Goal: Task Accomplishment & Management: Manage account settings

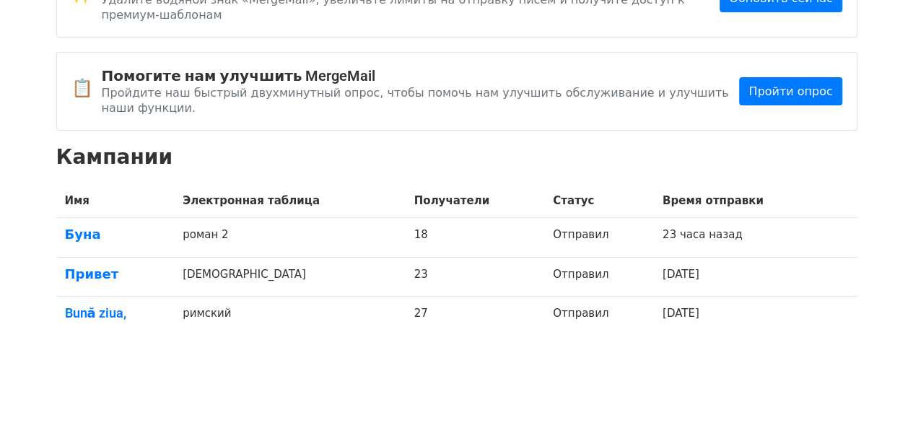
scroll to position [111, 0]
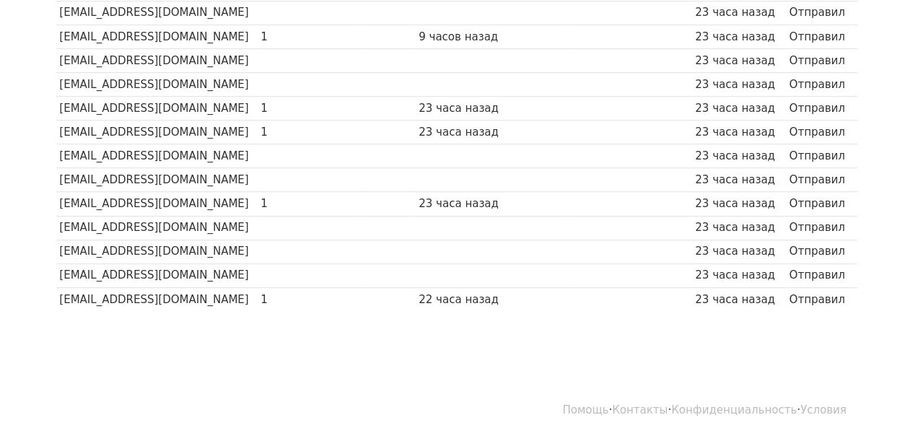
scroll to position [361, 0]
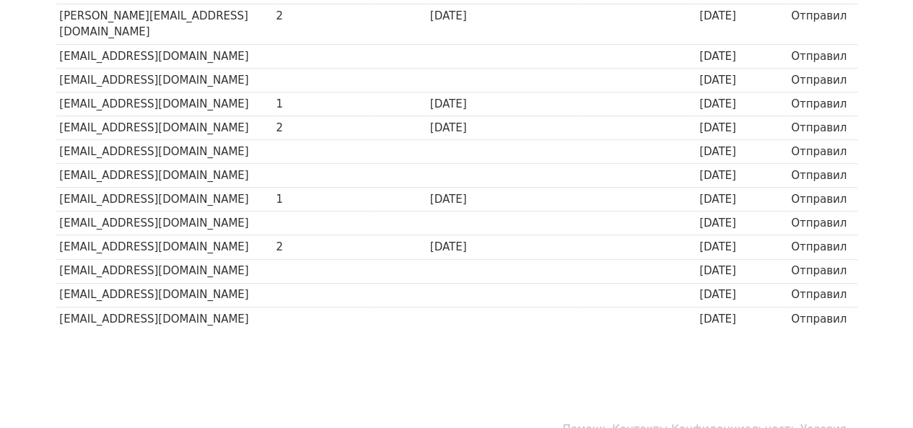
scroll to position [482, 0]
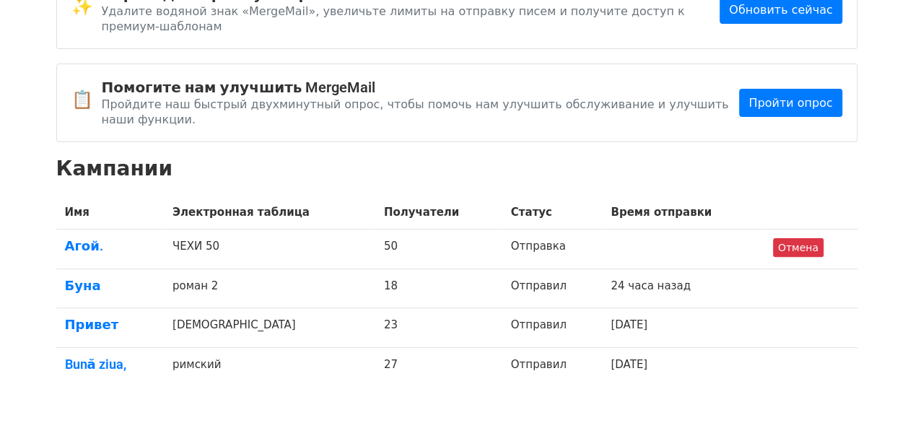
scroll to position [150, 0]
